Goal: Task Accomplishment & Management: Manage account settings

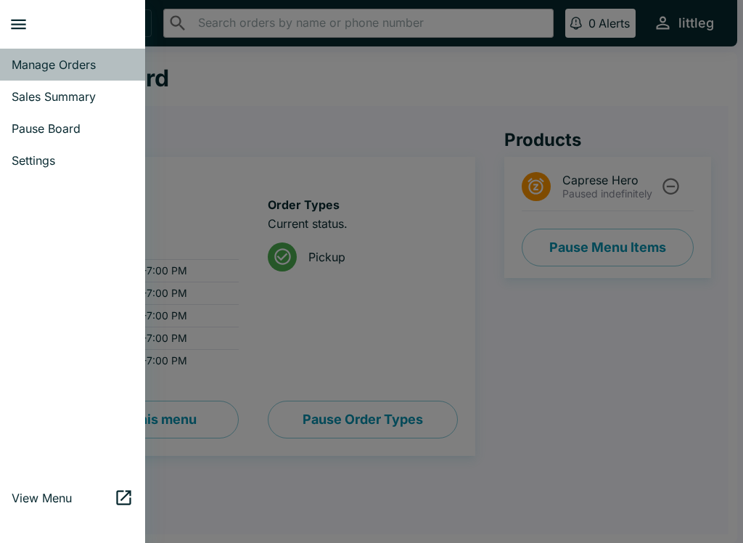
click at [100, 56] on link "Manage Orders" at bounding box center [72, 65] width 145 height 32
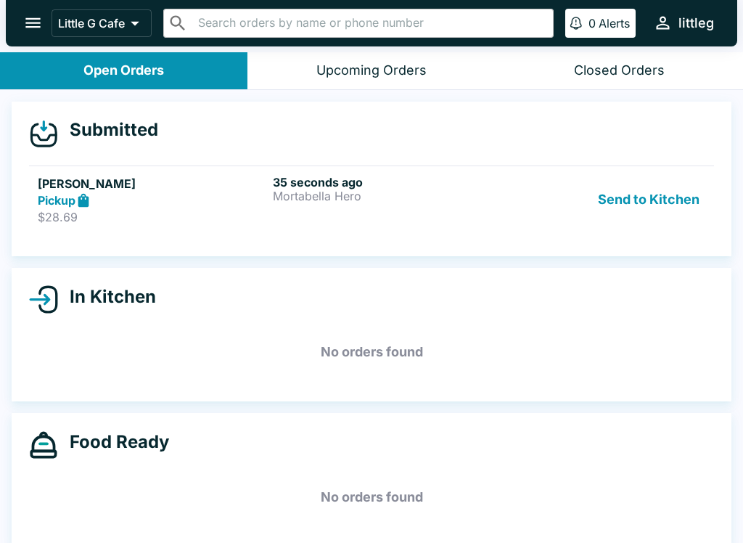
click at [478, 216] on div "35 seconds ago Mortabella Hero" at bounding box center [387, 200] width 229 height 50
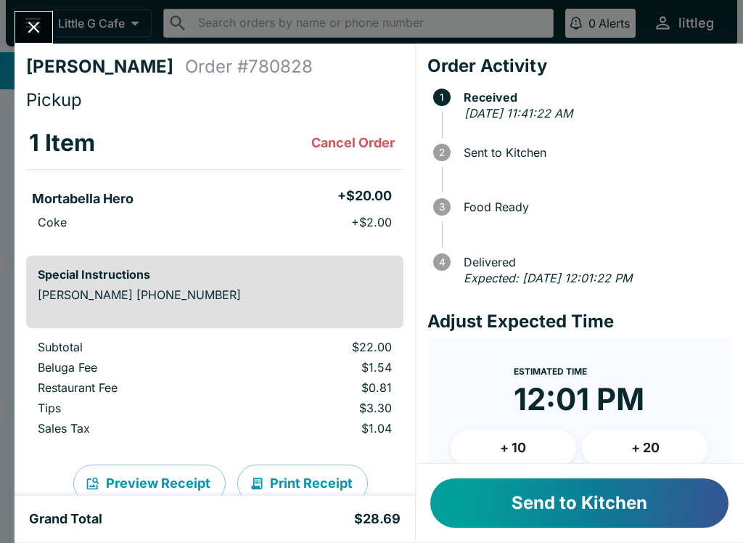
click at [358, 141] on button "Cancel Order" at bounding box center [352, 142] width 95 height 29
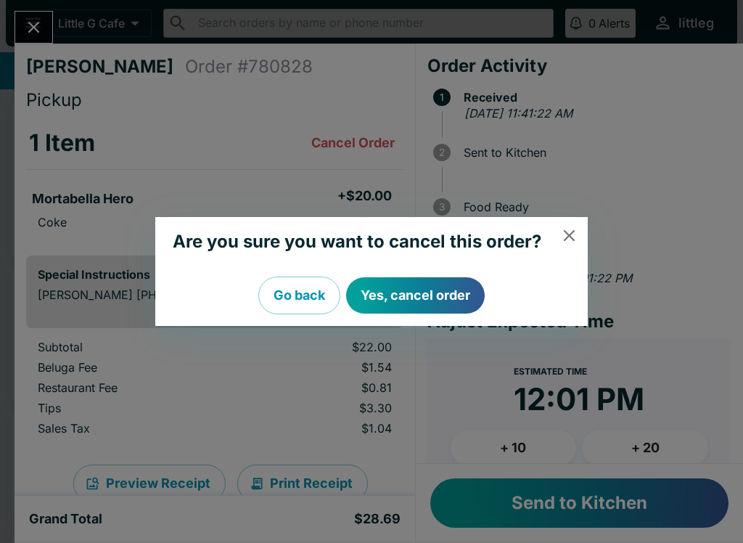
click at [420, 301] on button "Yes, cancel order" at bounding box center [415, 295] width 139 height 36
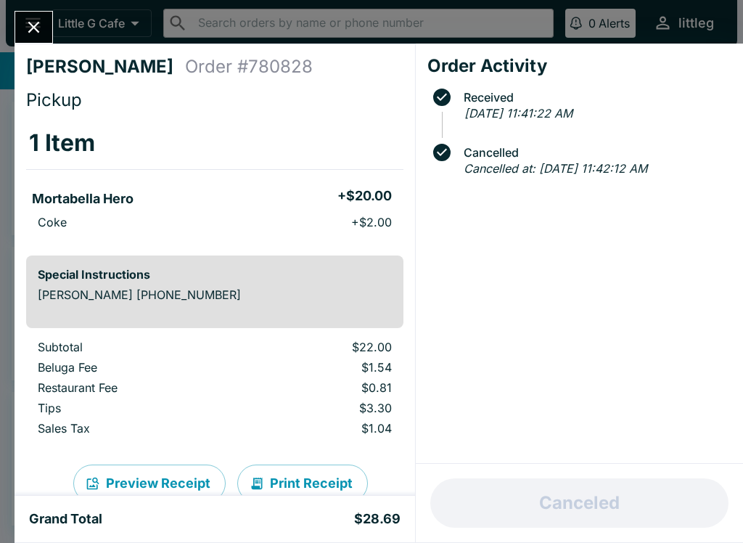
click at [42, 18] on icon "Close" at bounding box center [34, 27] width 20 height 20
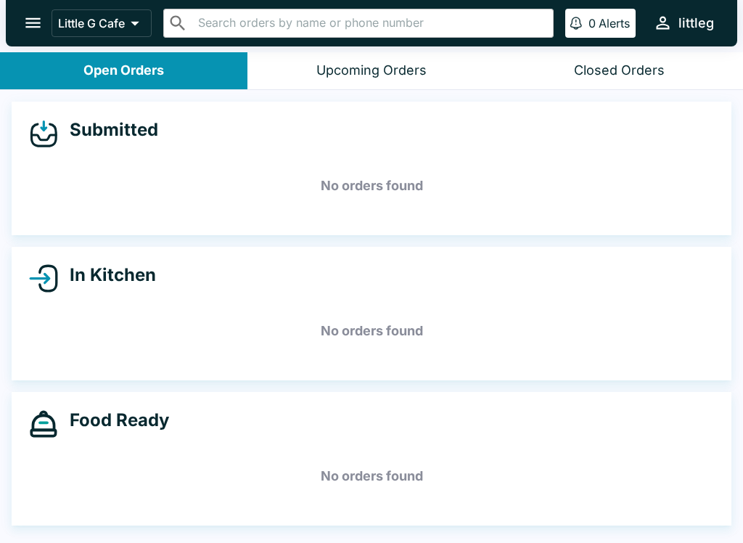
click at [28, 17] on icon "open drawer" at bounding box center [33, 23] width 20 height 20
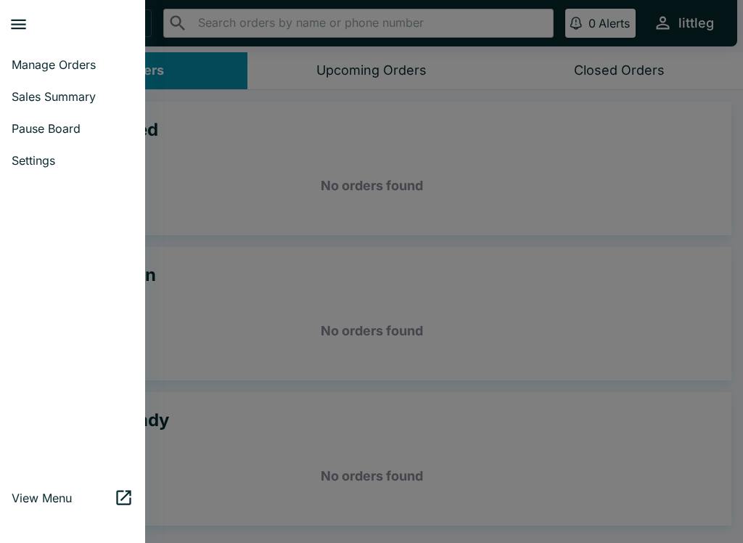
click at [70, 65] on span "Manage Orders" at bounding box center [73, 64] width 122 height 15
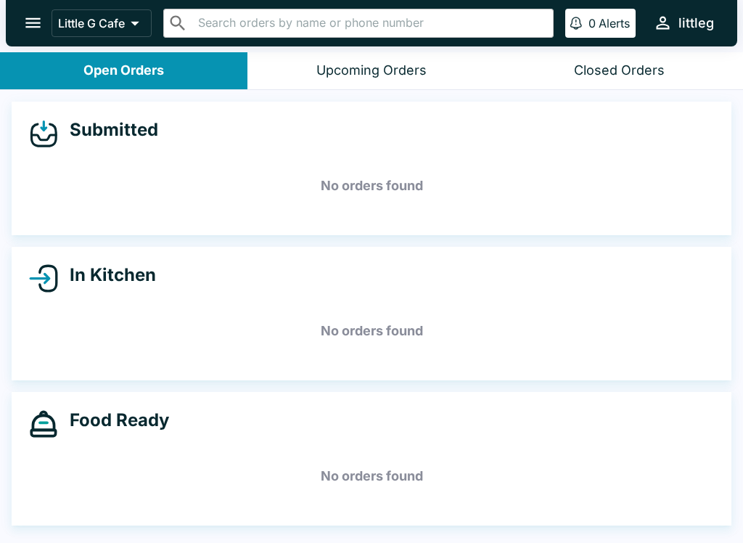
click at [28, 18] on icon "open drawer" at bounding box center [33, 23] width 20 height 20
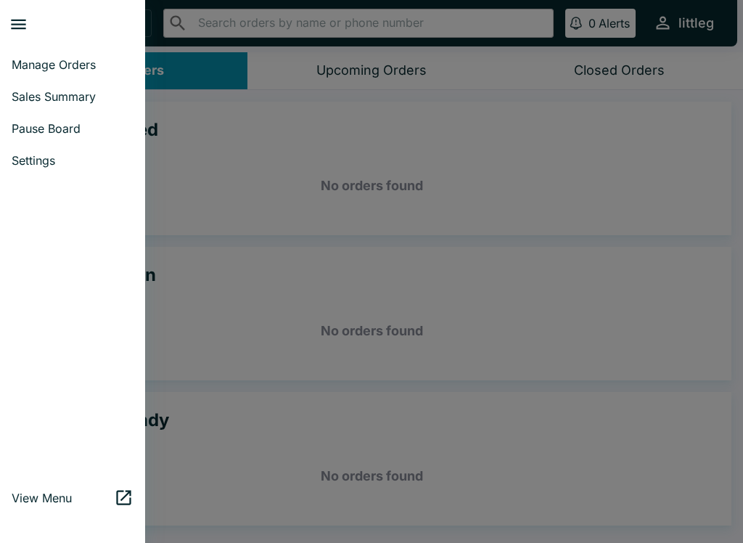
click at [17, 15] on icon "close drawer" at bounding box center [19, 25] width 20 height 20
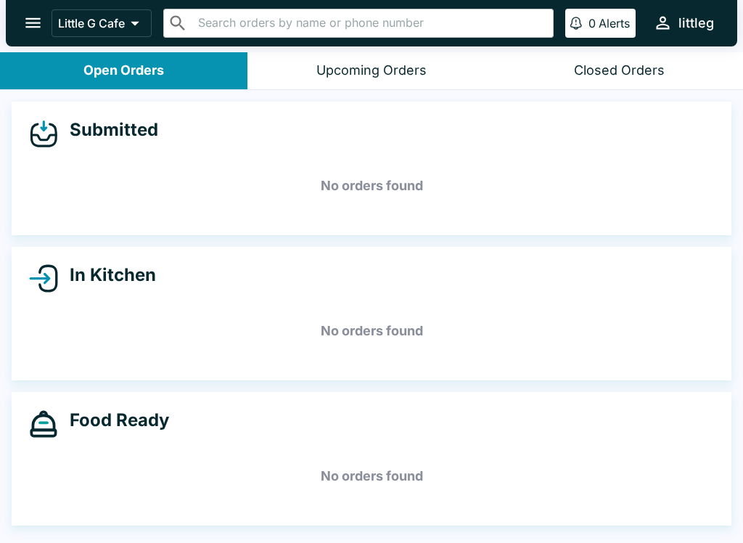
click at [35, 41] on button "open drawer" at bounding box center [33, 22] width 37 height 37
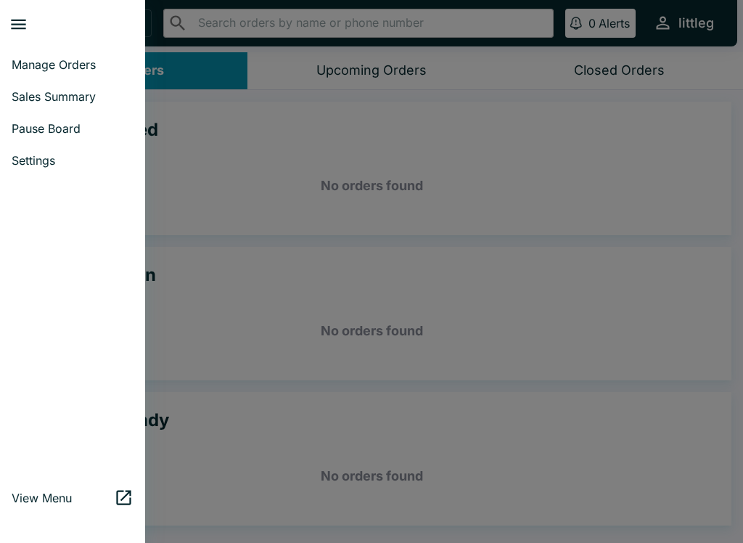
click at [56, 128] on span "Pause Board" at bounding box center [73, 128] width 122 height 15
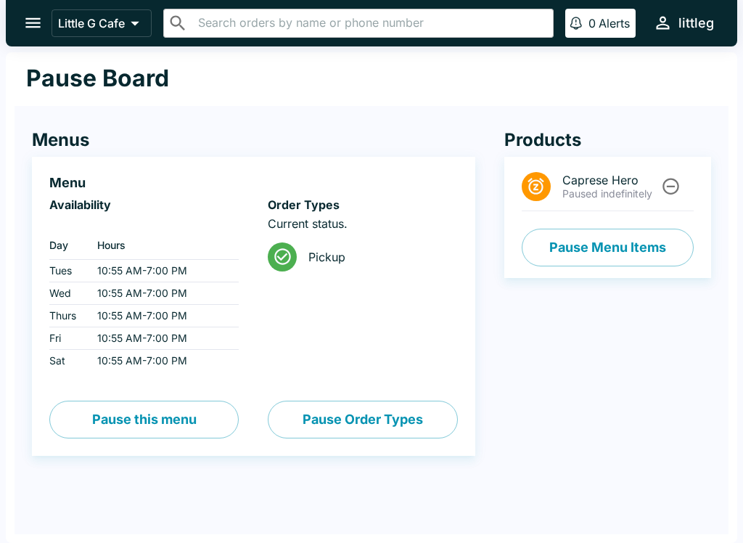
click at [620, 235] on button "Pause Menu Items" at bounding box center [608, 248] width 172 height 38
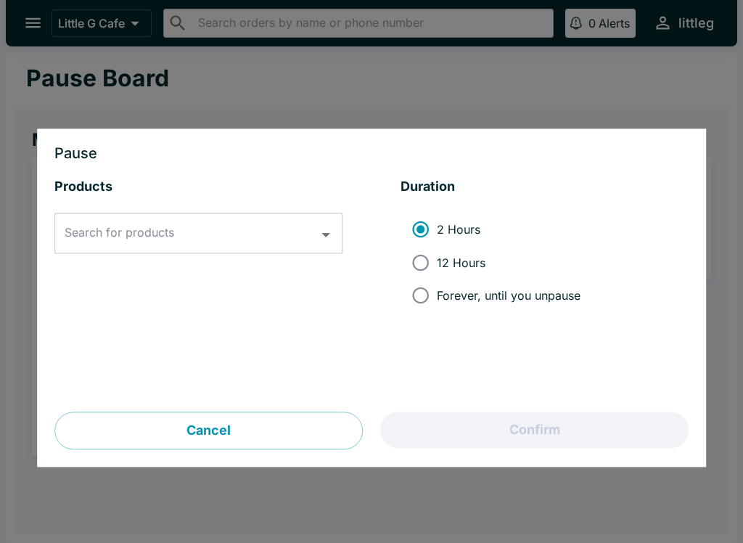
click at [303, 223] on input "Search for products" at bounding box center [187, 234] width 253 height 28
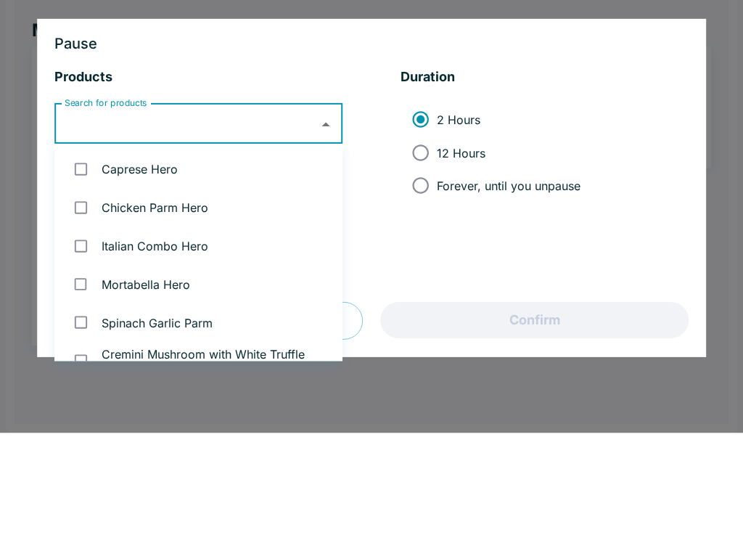
click at [321, 298] on li "Chicken Parm Hero" at bounding box center [198, 317] width 288 height 38
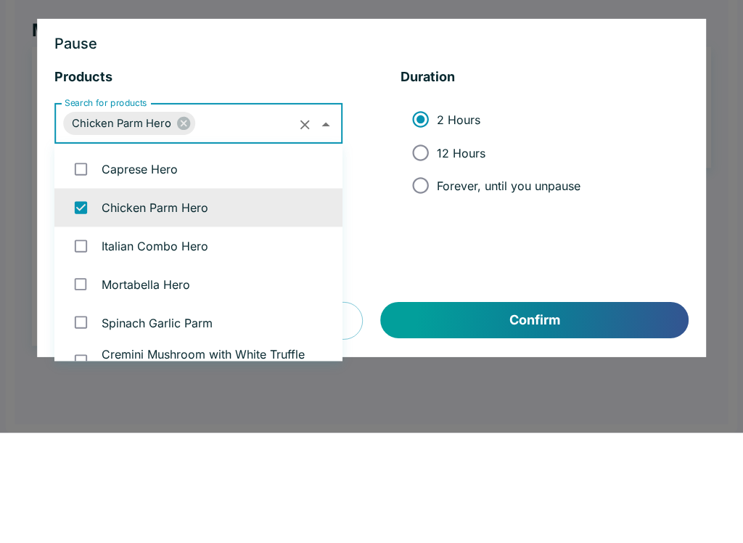
click at [260, 298] on li "Chicken Parm Hero" at bounding box center [198, 317] width 288 height 38
checkbox input "false"
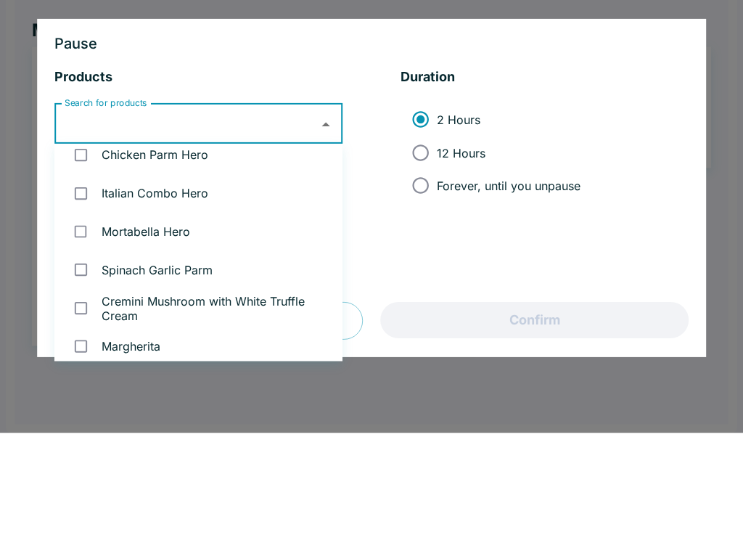
scroll to position [53, 0]
click at [174, 322] on li "Mortabella Hero" at bounding box center [198, 341] width 288 height 38
checkbox input "true"
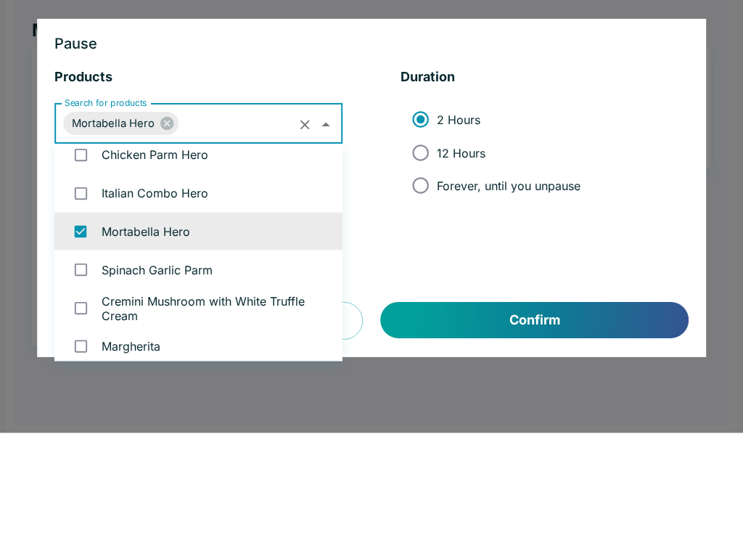
click at [474, 288] on span "Forever, until you unpause" at bounding box center [509, 295] width 144 height 15
click at [437, 279] on input "Forever, until you unpause" at bounding box center [420, 295] width 33 height 33
radio input "true"
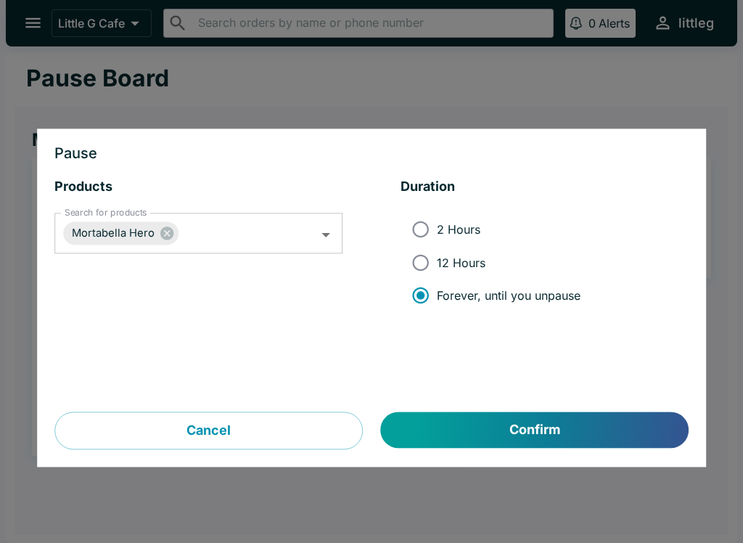
click at [592, 421] on button "Confirm" at bounding box center [535, 430] width 308 height 36
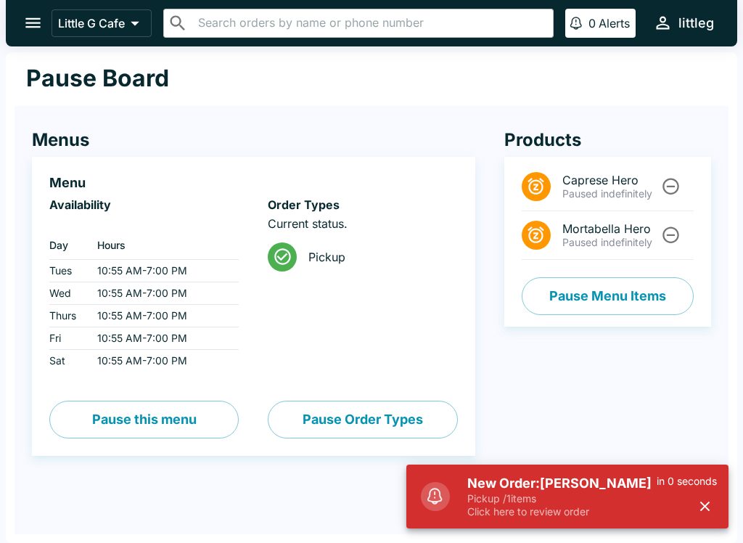
click at [613, 487] on h5 "New Order: [PERSON_NAME]" at bounding box center [561, 482] width 189 height 17
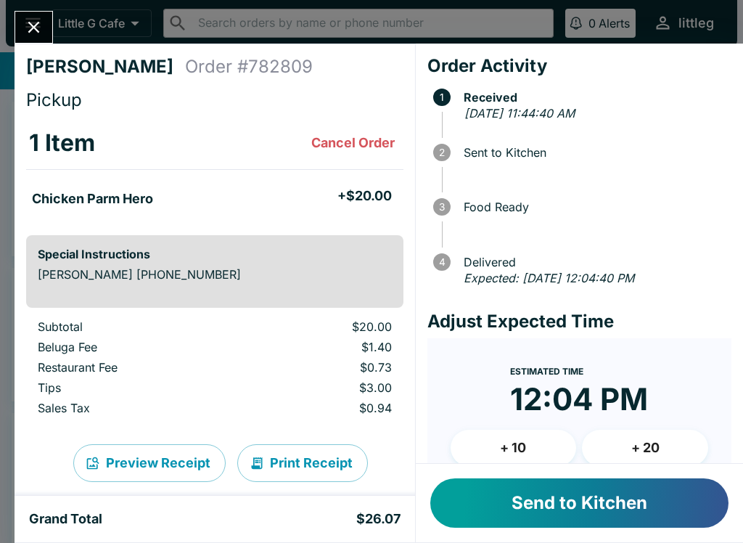
click at [598, 512] on button "Send to Kitchen" at bounding box center [579, 502] width 298 height 49
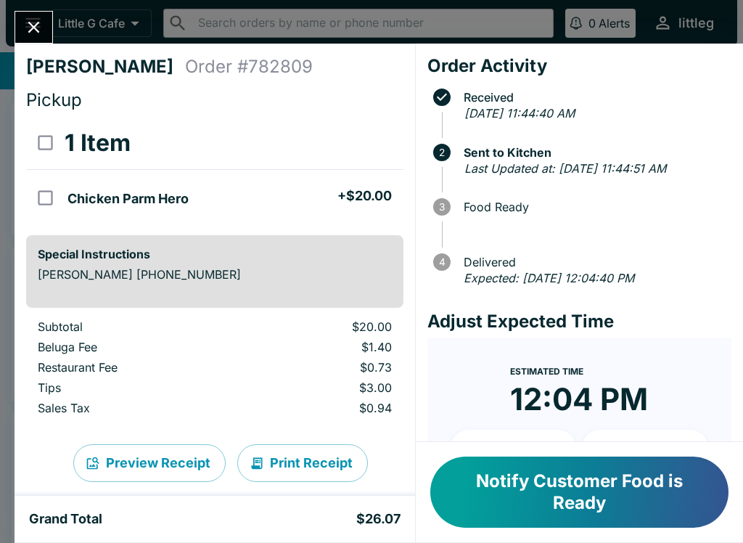
click at [493, 467] on button "Notify Customer Food is Ready" at bounding box center [579, 491] width 298 height 71
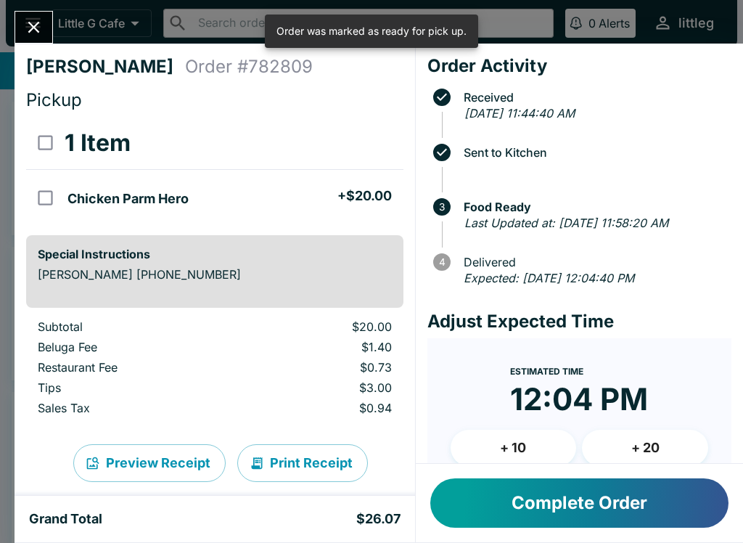
click at [47, 36] on button "Close" at bounding box center [33, 27] width 37 height 31
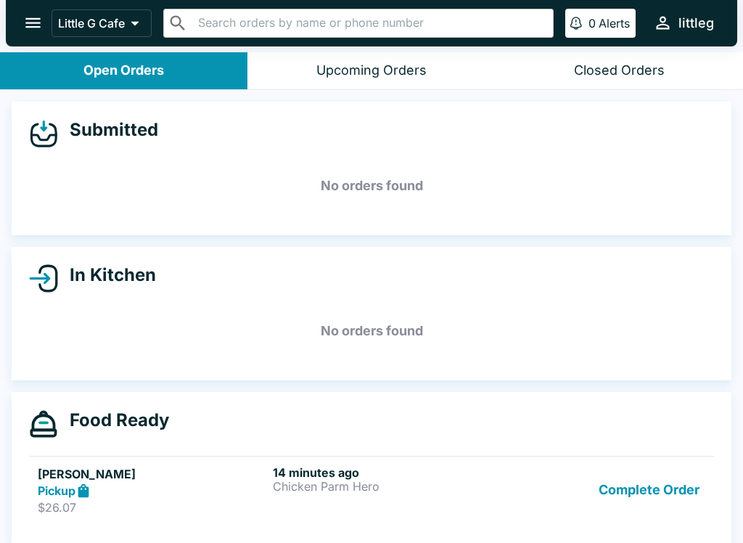
click at [193, 506] on p "$26.07" at bounding box center [152, 507] width 229 height 15
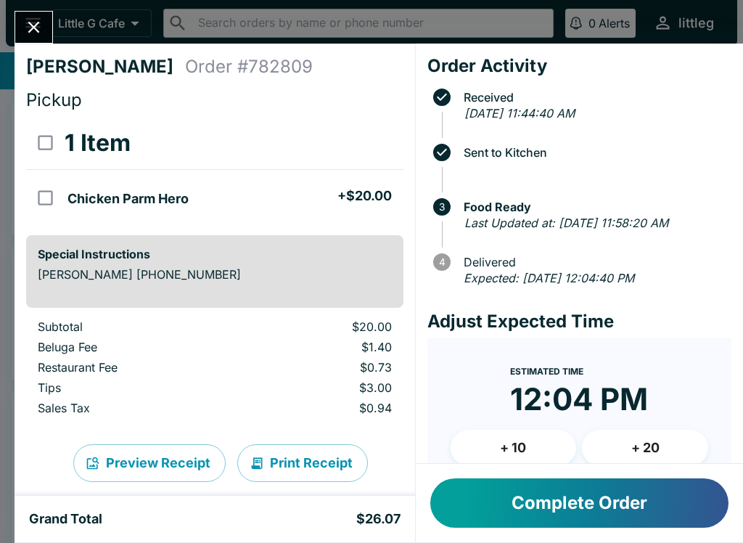
click at [38, 14] on button "Close" at bounding box center [33, 27] width 37 height 31
